Goal: Task Accomplishment & Management: Complete application form

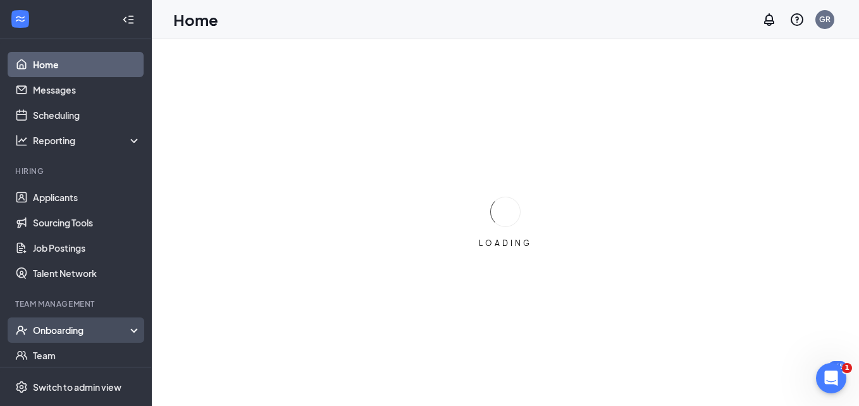
click at [86, 333] on div "Onboarding" at bounding box center [81, 330] width 97 height 13
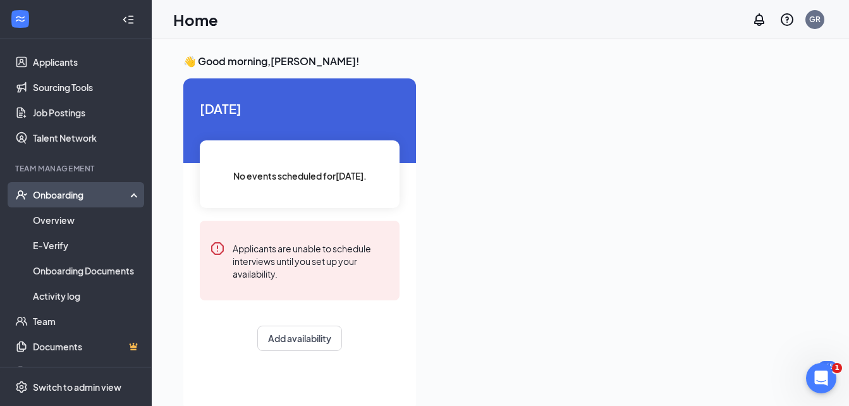
scroll to position [139, 0]
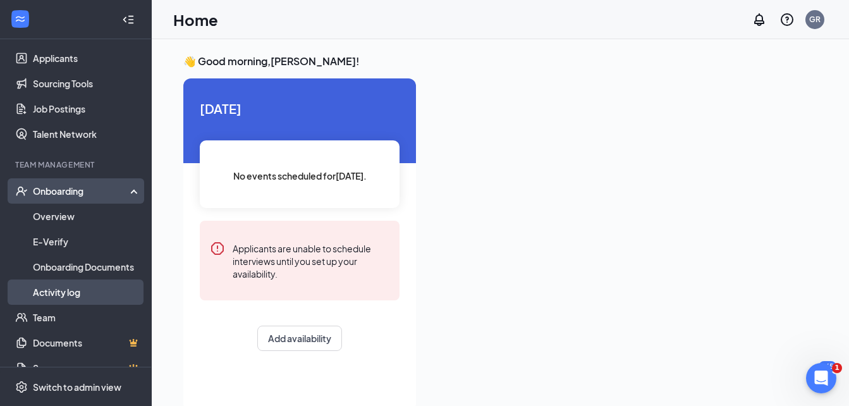
click at [69, 293] on link "Activity log" at bounding box center [87, 292] width 108 height 25
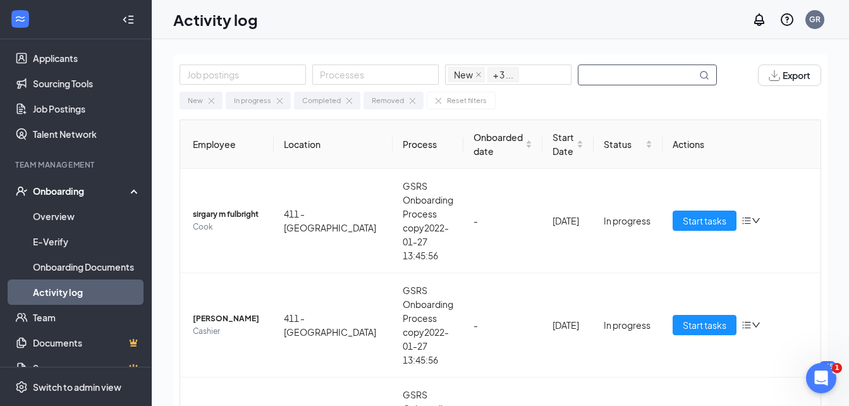
click at [616, 78] on input "text" at bounding box center [638, 75] width 118 height 20
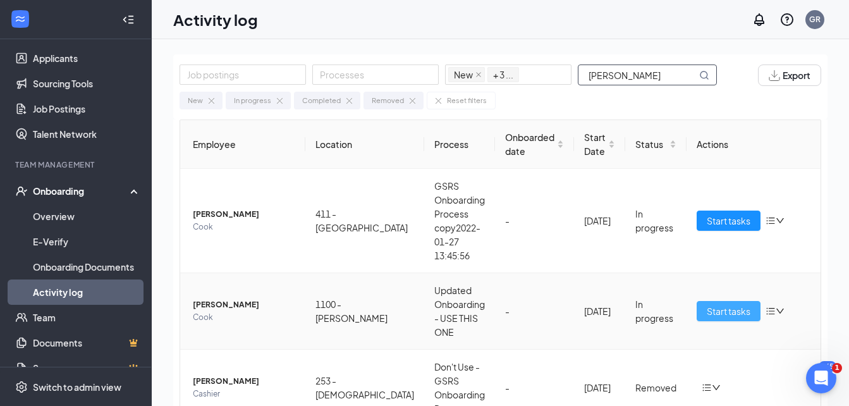
type input "[PERSON_NAME]"
click at [707, 308] on span "Start tasks" at bounding box center [729, 311] width 44 height 14
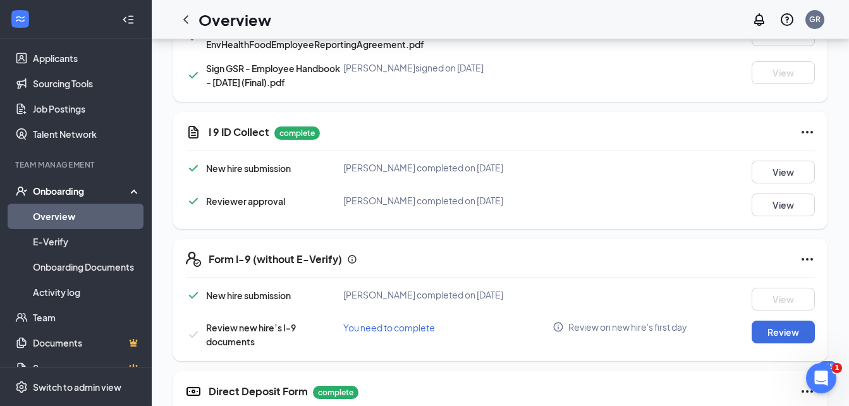
scroll to position [797, 0]
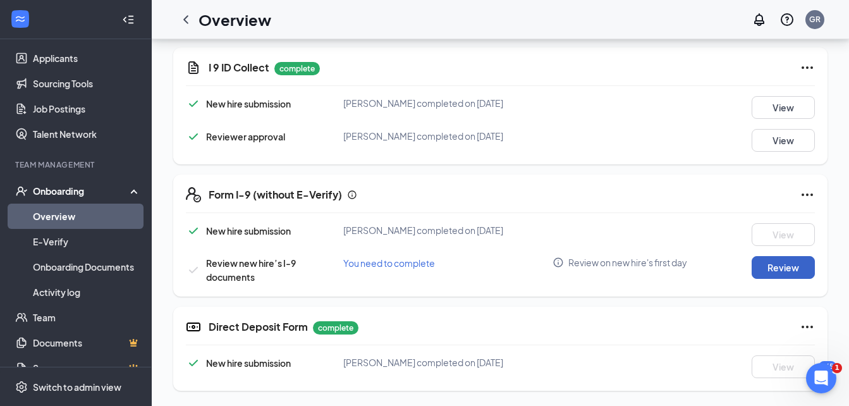
click at [779, 269] on button "Review" at bounding box center [783, 267] width 63 height 23
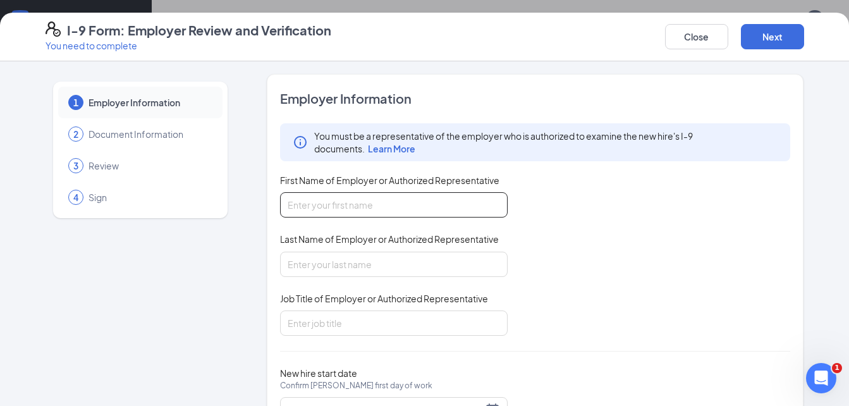
click at [390, 207] on input "First Name of Employer or Authorized Representative" at bounding box center [394, 204] width 228 height 25
type input "[PERSON_NAME]"
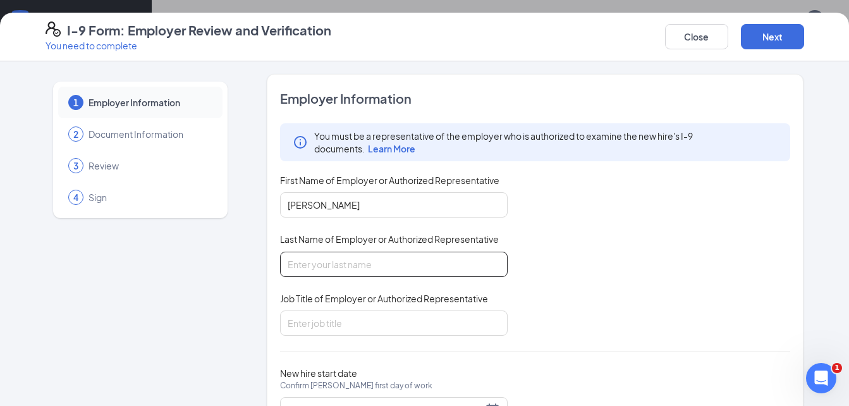
click at [341, 260] on input "Last Name of Employer or Authorized Representative" at bounding box center [394, 264] width 228 height 25
type input "[PERSON_NAME]"
click at [324, 319] on input "Job Title of Employer or Authorized Representative" at bounding box center [394, 323] width 228 height 25
type input "dm"
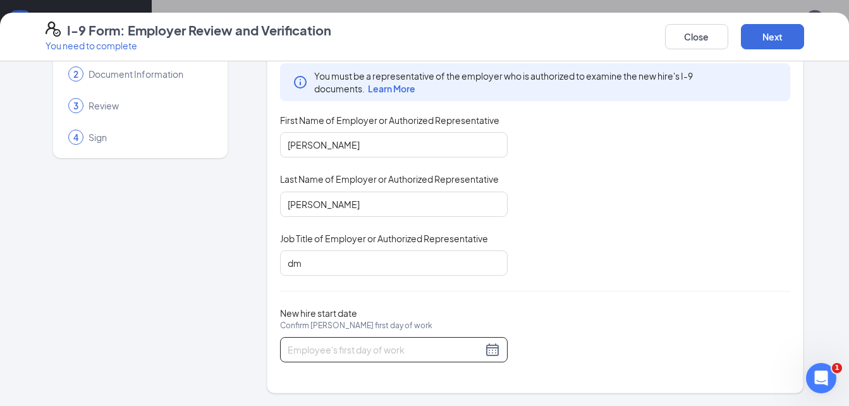
click at [486, 350] on div at bounding box center [394, 349] width 213 height 15
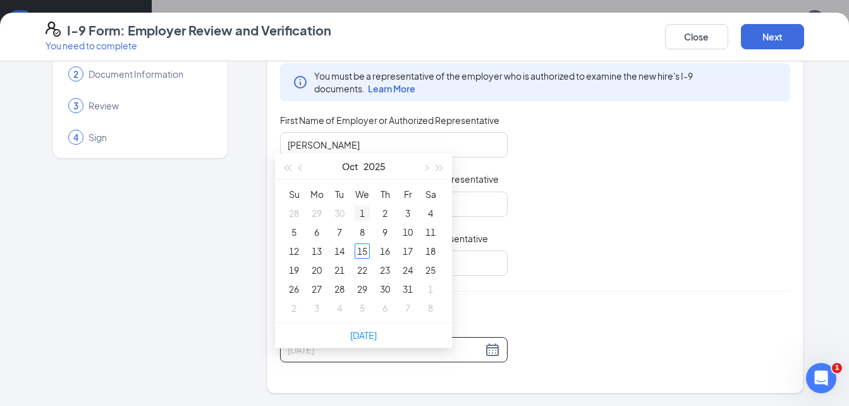
type input "[DATE]"
click at [362, 206] on div "1" at bounding box center [362, 213] width 15 height 15
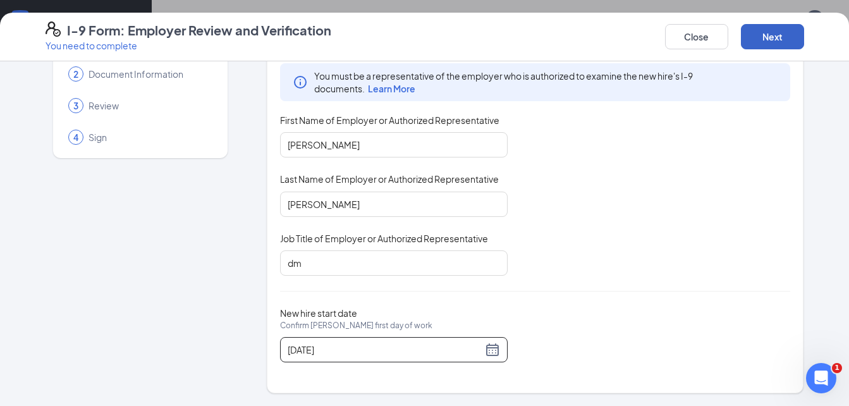
click at [775, 44] on button "Next" at bounding box center [772, 36] width 63 height 25
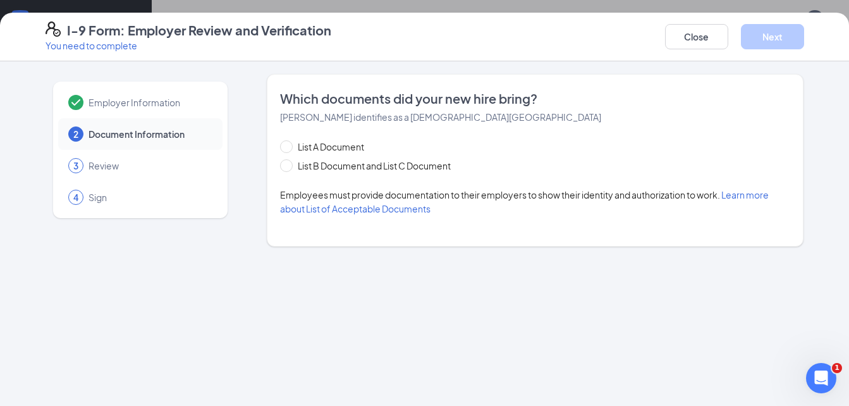
scroll to position [0, 0]
click at [290, 168] on span at bounding box center [286, 165] width 13 height 13
click at [289, 168] on input "List B Document and List C Document" at bounding box center [284, 163] width 9 height 9
radio input "true"
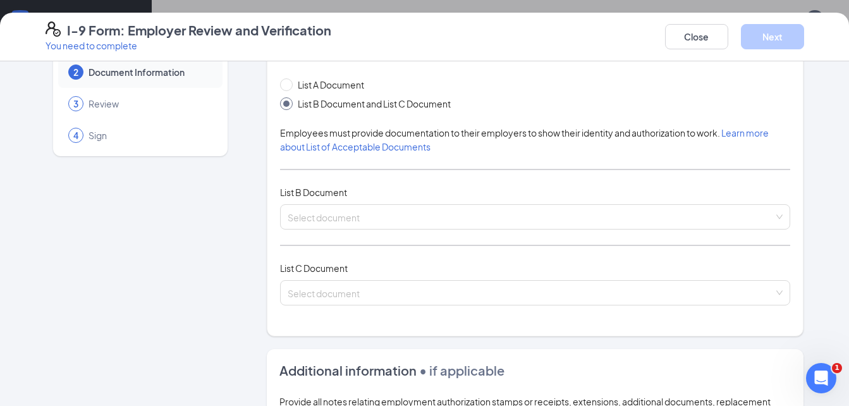
scroll to position [63, 0]
click at [661, 219] on input "search" at bounding box center [531, 213] width 487 height 19
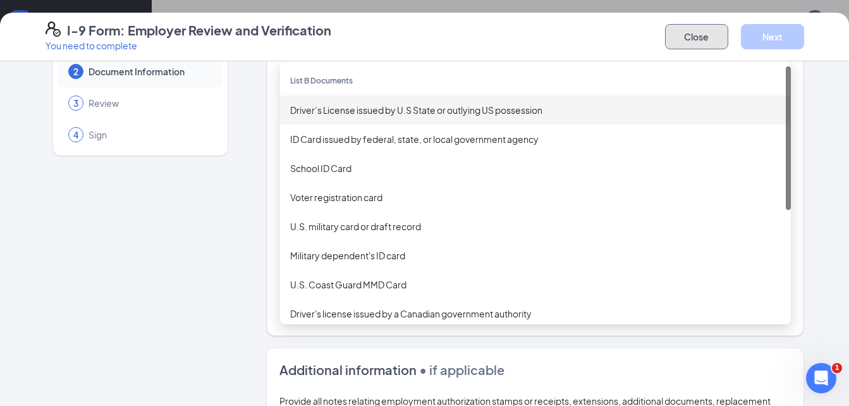
click at [693, 33] on button "Close" at bounding box center [696, 36] width 63 height 25
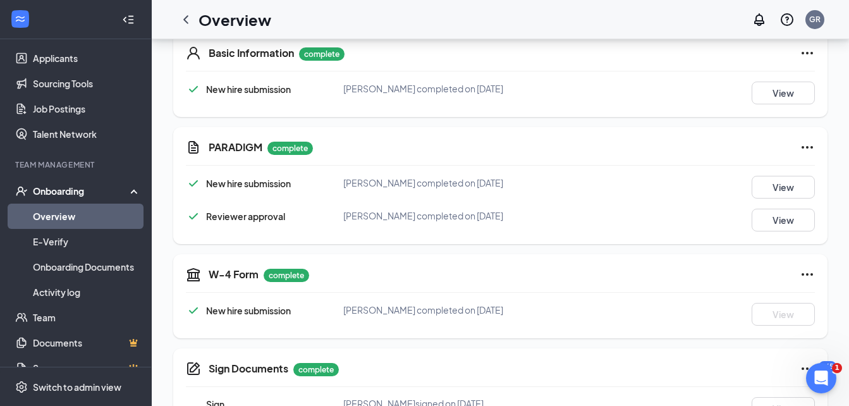
scroll to position [204, 0]
click at [791, 187] on button "View" at bounding box center [783, 186] width 63 height 23
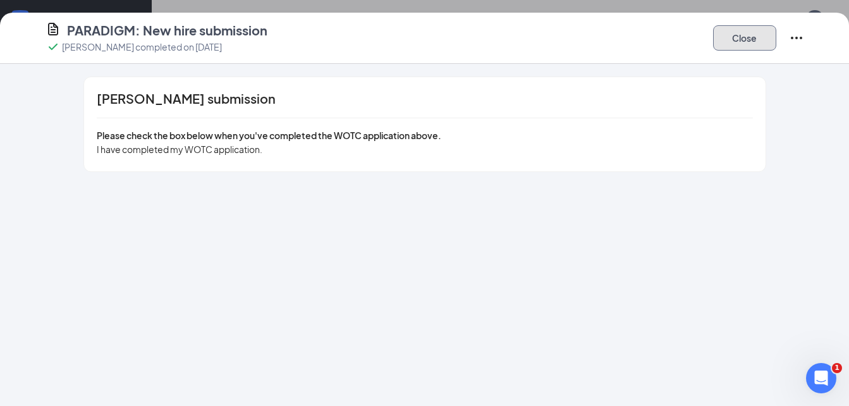
click at [749, 47] on button "Close" at bounding box center [744, 37] width 63 height 25
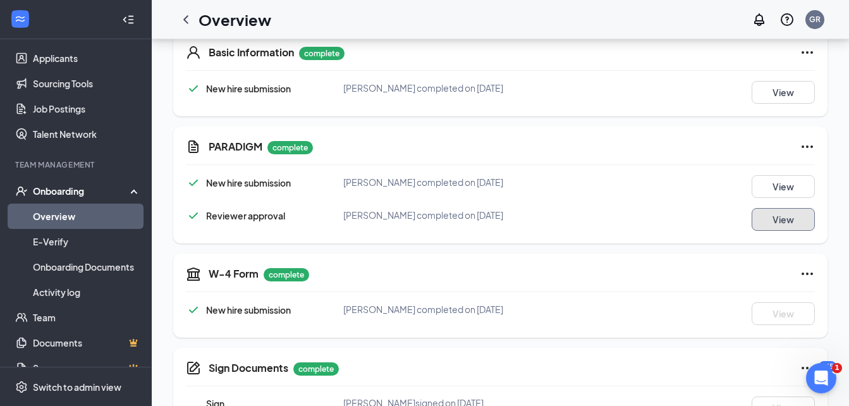
click at [767, 218] on button "View" at bounding box center [783, 219] width 63 height 23
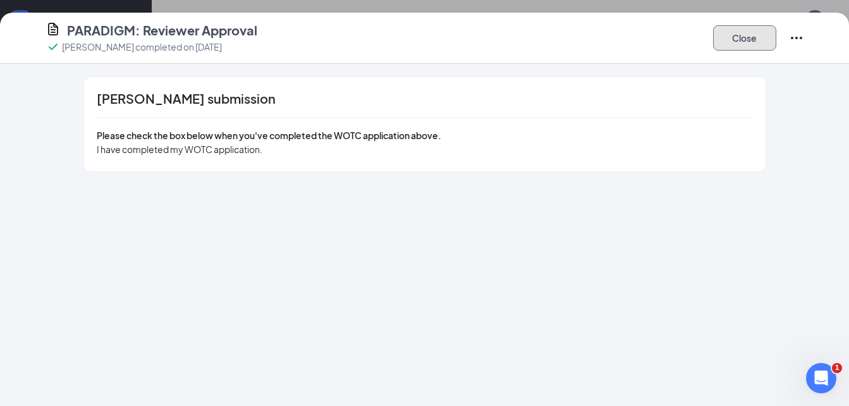
click at [739, 46] on button "Close" at bounding box center [744, 37] width 63 height 25
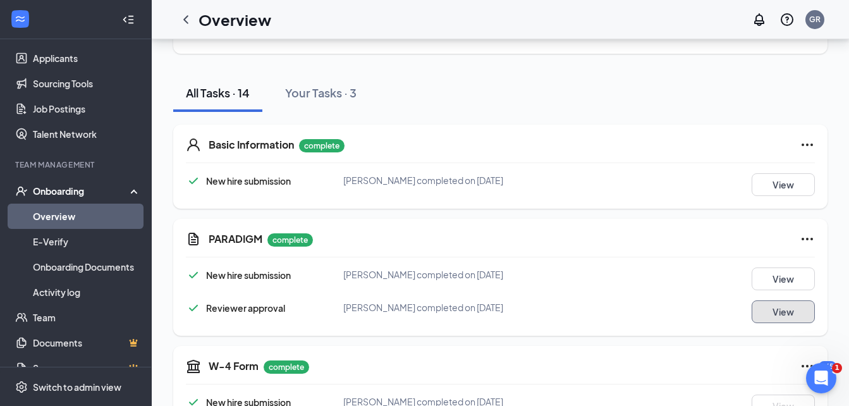
scroll to position [111, 0]
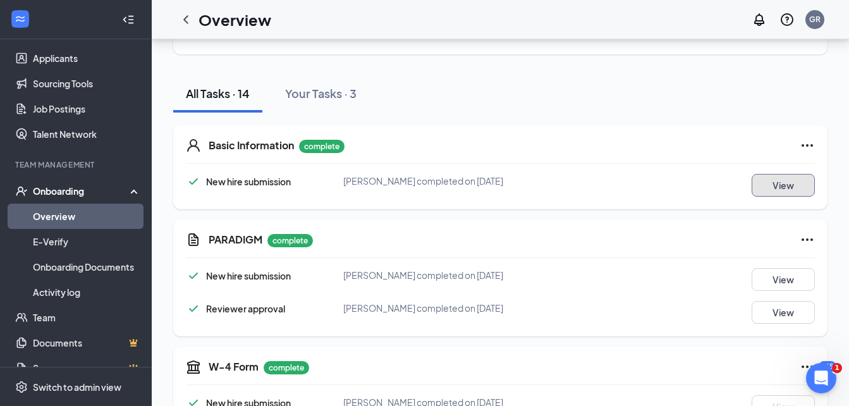
click at [787, 187] on button "View" at bounding box center [783, 185] width 63 height 23
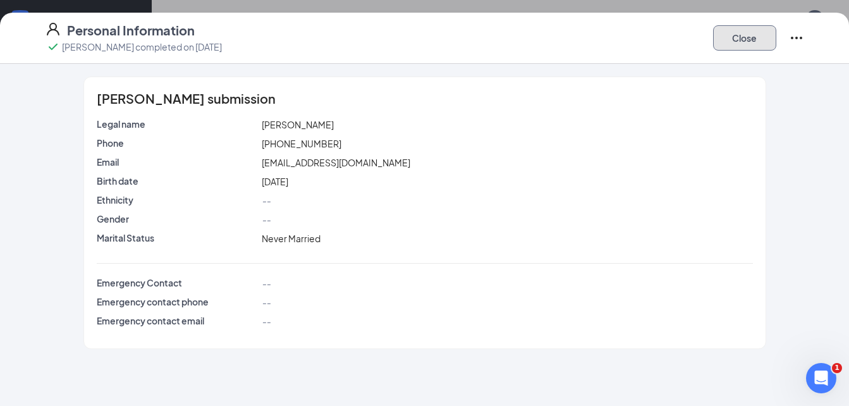
click at [739, 37] on button "Close" at bounding box center [744, 37] width 63 height 25
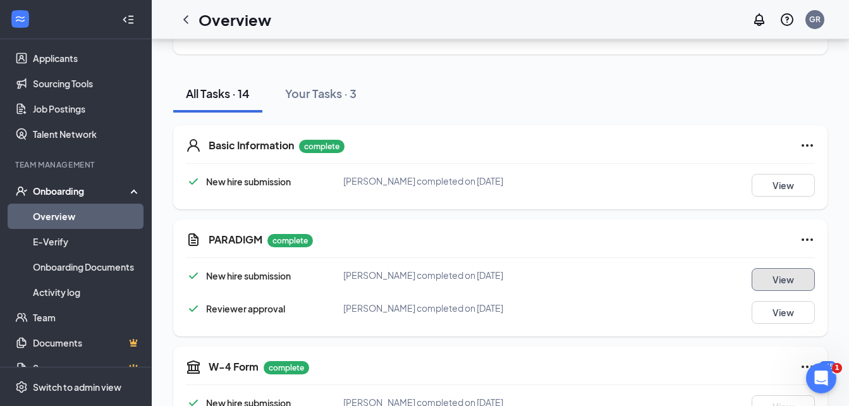
click at [765, 273] on button "View" at bounding box center [783, 279] width 63 height 23
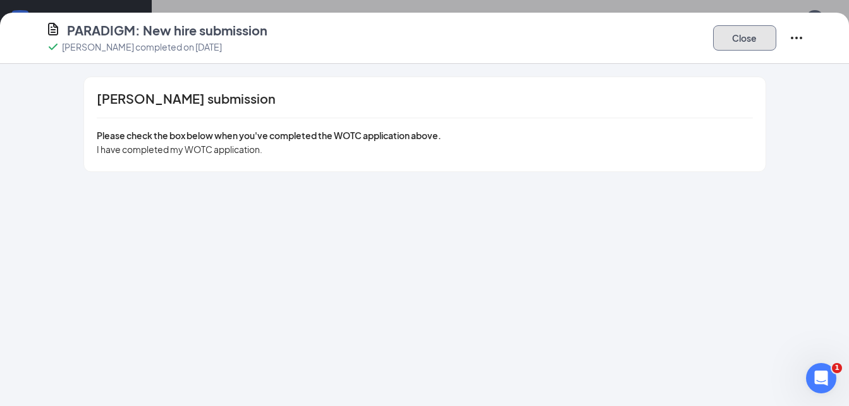
click at [737, 40] on button "Close" at bounding box center [744, 37] width 63 height 25
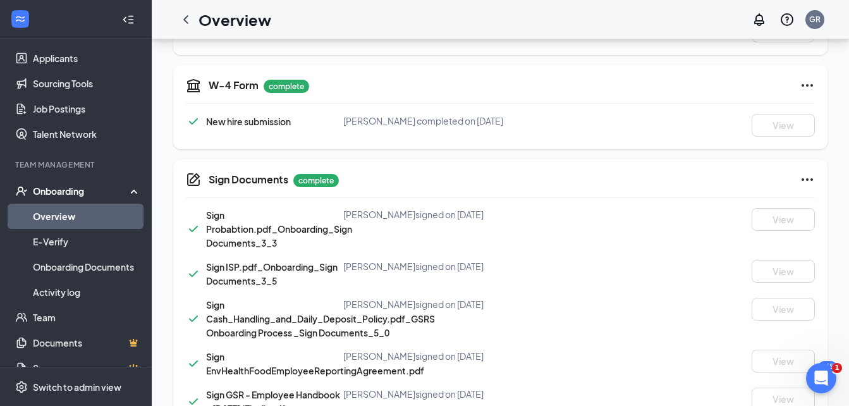
scroll to position [393, 0]
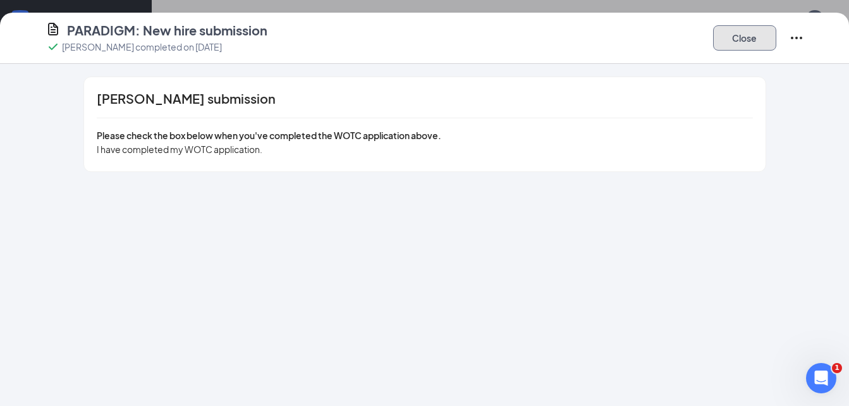
click at [729, 37] on button "Close" at bounding box center [744, 37] width 63 height 25
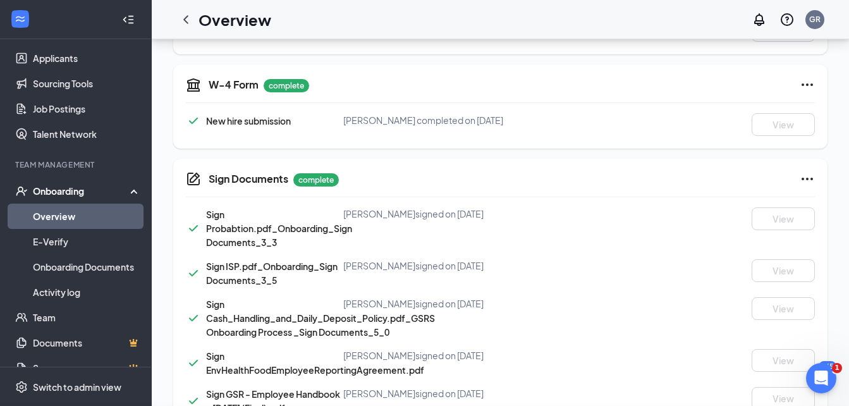
scroll to position [379, 0]
